Goal: Navigation & Orientation: Find specific page/section

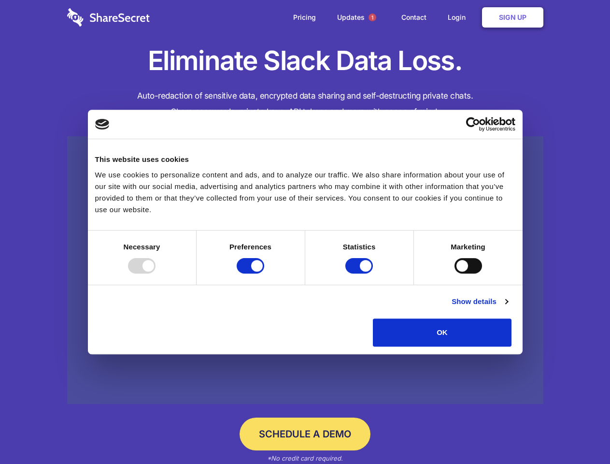
click at [156, 273] on div at bounding box center [142, 265] width 28 height 15
click at [264, 273] on input "Preferences" at bounding box center [251, 265] width 28 height 15
checkbox input "false"
click at [360, 273] on input "Statistics" at bounding box center [359, 265] width 28 height 15
checkbox input "false"
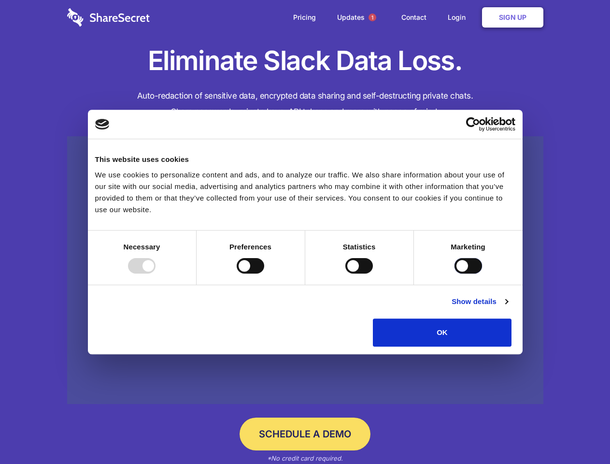
click at [455, 273] on input "Marketing" at bounding box center [469, 265] width 28 height 15
checkbox input "true"
click at [508, 307] on link "Show details" at bounding box center [480, 302] width 56 height 12
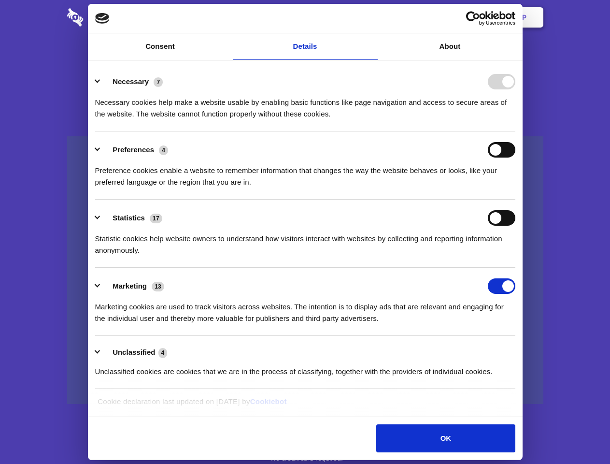
click at [515, 200] on li "Preferences 4 Preference cookies enable a website to remember information that …" at bounding box center [305, 165] width 420 height 68
click at [372, 17] on span "1" at bounding box center [373, 18] width 8 height 8
